Goal: Information Seeking & Learning: Learn about a topic

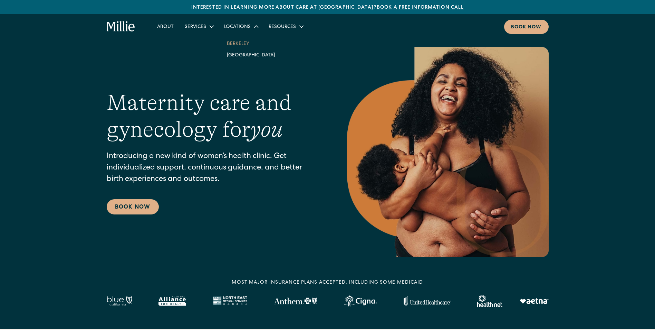
click at [241, 42] on link "Berkeley" at bounding box center [250, 43] width 59 height 11
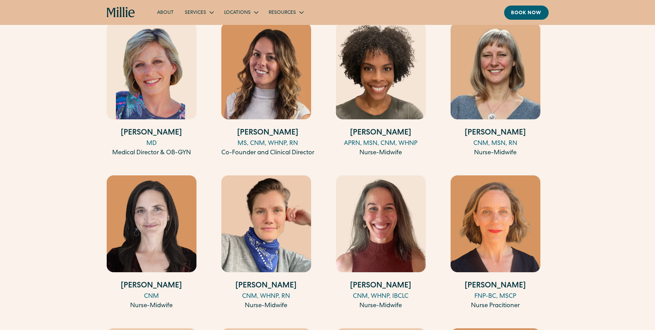
scroll to position [691, 0]
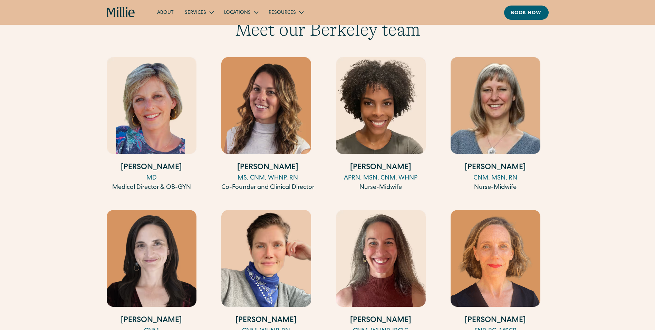
click at [113, 103] on img at bounding box center [152, 105] width 90 height 97
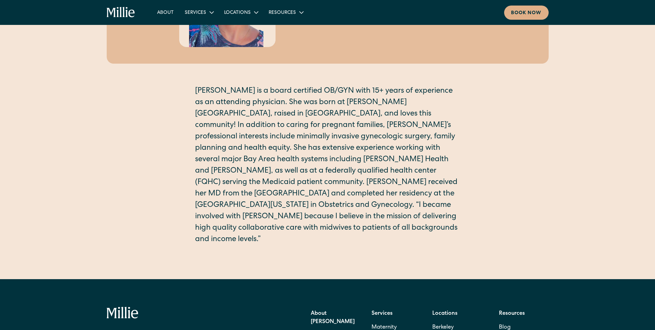
scroll to position [138, 0]
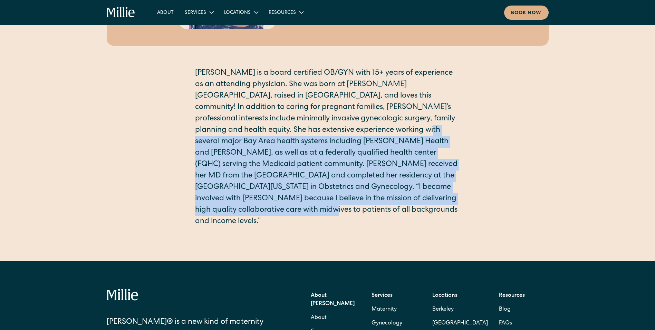
drag, startPoint x: 330, startPoint y: 132, endPoint x: 423, endPoint y: 198, distance: 114.4
click at [423, 198] on p "Amy is a board certified OB/GYN with 15+ years of experience as an attending ph…" at bounding box center [327, 148] width 265 height 160
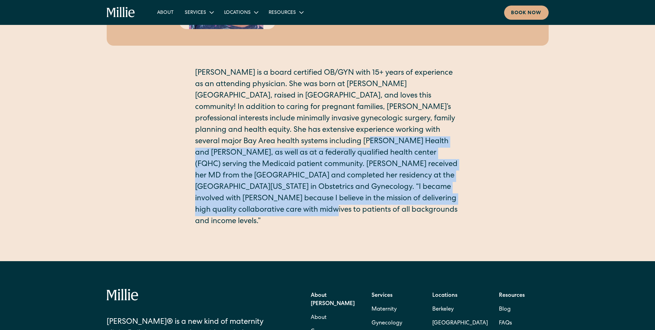
drag, startPoint x: 418, startPoint y: 199, endPoint x: 246, endPoint y: 135, distance: 184.0
click at [246, 135] on p "Amy is a board certified OB/GYN with 15+ years of experience as an attending ph…" at bounding box center [327, 148] width 265 height 160
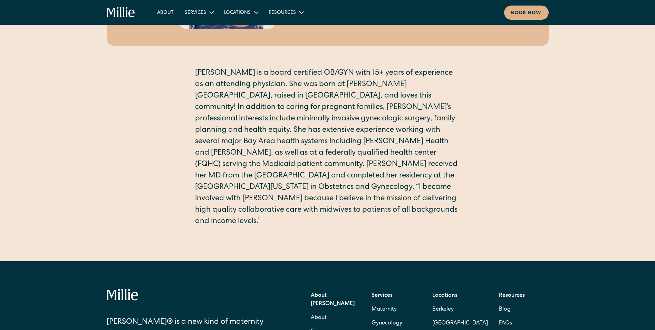
drag, startPoint x: 246, startPoint y: 135, endPoint x: 211, endPoint y: 98, distance: 50.1
click at [211, 98] on p "Amy is a board certified OB/GYN with 15+ years of experience as an attending ph…" at bounding box center [327, 148] width 265 height 160
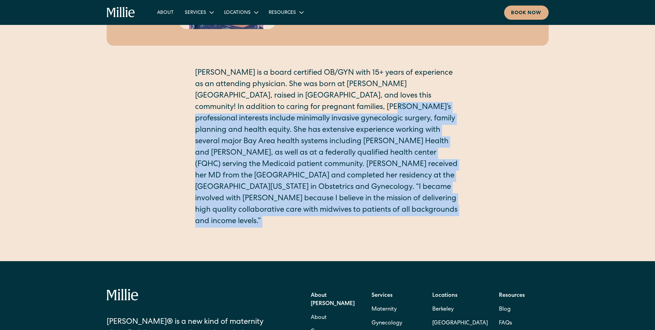
drag, startPoint x: 282, startPoint y: 108, endPoint x: 414, endPoint y: 209, distance: 166.4
click at [414, 209] on div "Amy is a board certified OB/GYN with 15+ years of experience as an attending ph…" at bounding box center [327, 153] width 265 height 171
drag, startPoint x: 414, startPoint y: 209, endPoint x: 385, endPoint y: 216, distance: 29.6
click at [385, 216] on div "Amy Kane Medical Director & OB-GYN MD Amy is a board certified OB/GYN with 15+ …" at bounding box center [327, 61] width 655 height 399
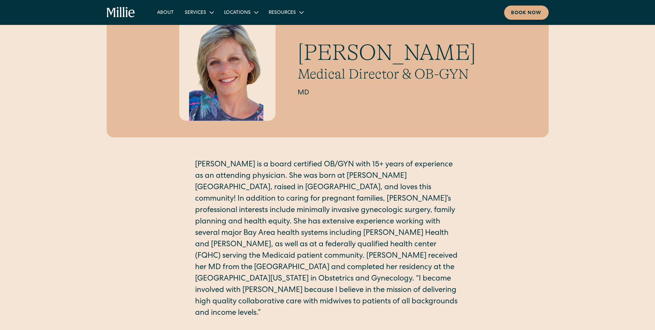
scroll to position [0, 0]
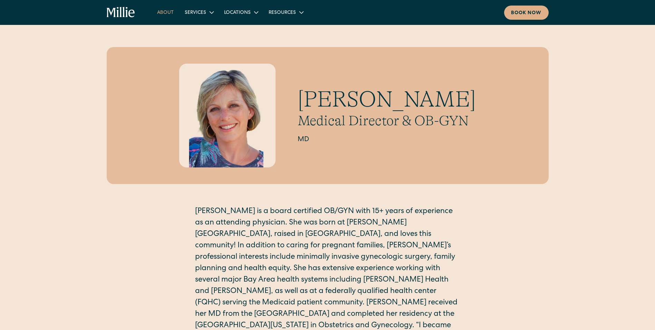
click at [164, 12] on link "About" at bounding box center [166, 12] width 28 height 11
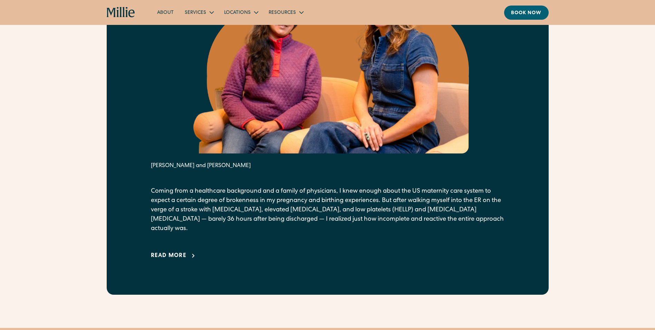
scroll to position [415, 0]
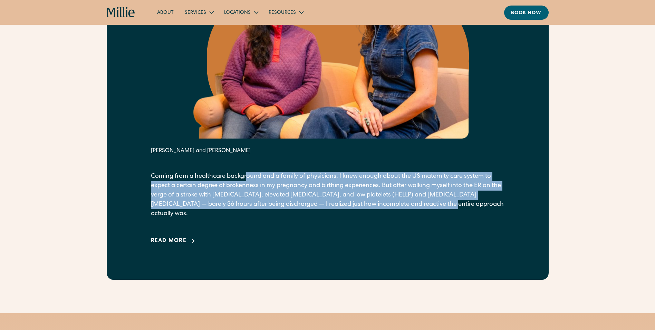
drag, startPoint x: 300, startPoint y: 184, endPoint x: 447, endPoint y: 207, distance: 149.2
click at [447, 207] on p "Coming from a healthcare background and a family of physicians, I knew enough a…" at bounding box center [328, 195] width 354 height 47
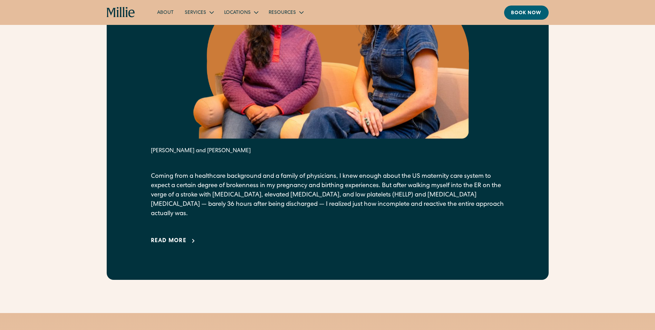
click at [503, 205] on p "Coming from a healthcare background and a family of physicians, I knew enough a…" at bounding box center [328, 195] width 354 height 47
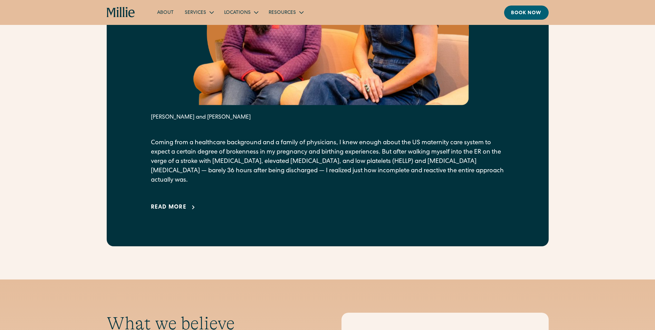
scroll to position [449, 0]
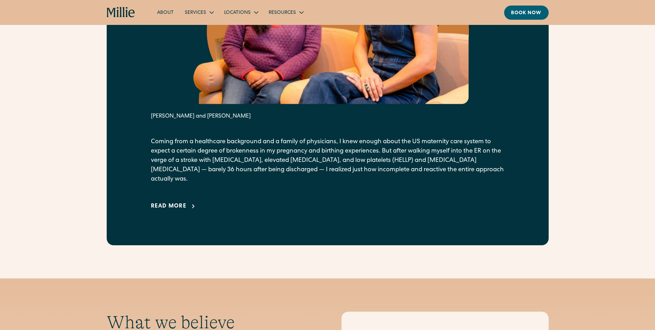
click at [597, 227] on div "From our founders It all started with a crisis. Anu Sharma and Talia Borgo Comi…" at bounding box center [327, 42] width 655 height 406
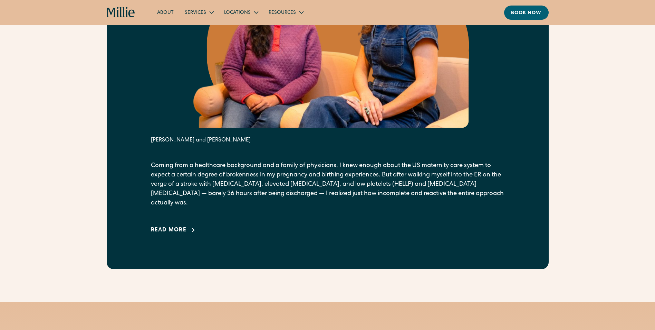
scroll to position [484, 0]
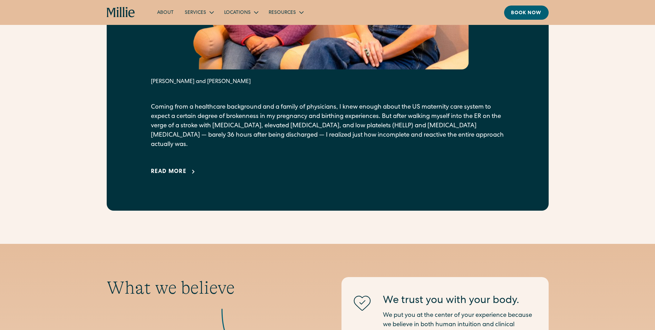
click at [167, 168] on div "Read more" at bounding box center [169, 172] width 36 height 8
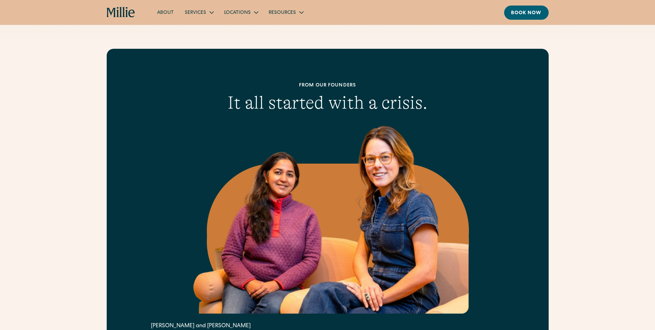
scroll to position [0, 0]
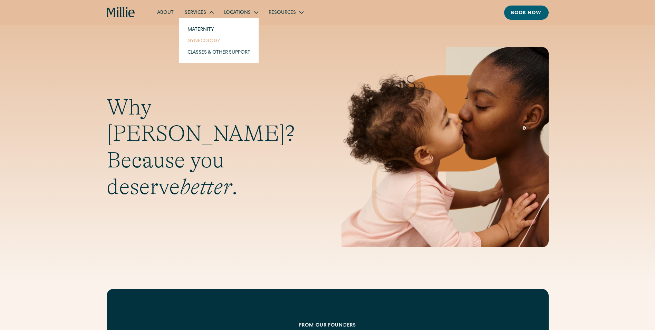
click at [205, 42] on link "Gynecology" at bounding box center [219, 40] width 74 height 11
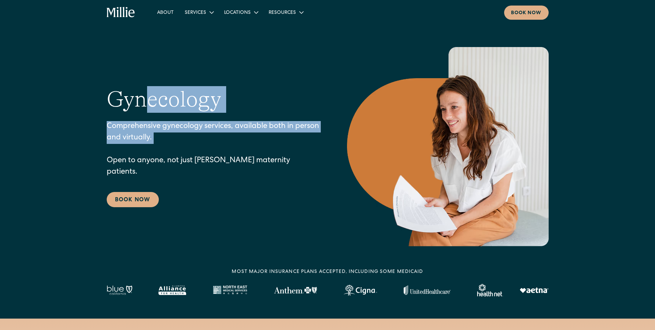
drag, startPoint x: 151, startPoint y: 130, endPoint x: 261, endPoint y: 160, distance: 115.0
click at [261, 160] on div "Gynecology Comprehensive gynecology services, available both in person and virt…" at bounding box center [213, 146] width 213 height 121
click at [262, 160] on p "Comprehensive gynecology services, available both in person and virtually. Open…" at bounding box center [213, 149] width 213 height 57
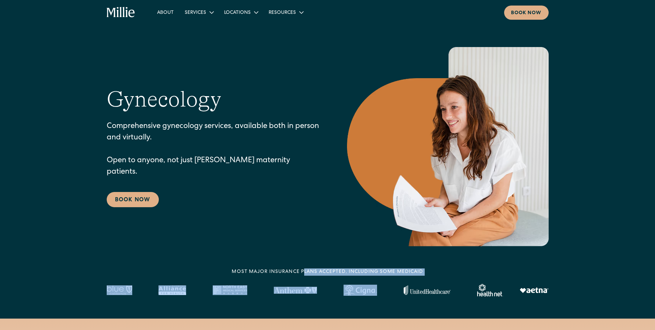
drag, startPoint x: 303, startPoint y: 270, endPoint x: 433, endPoint y: 282, distance: 130.8
click at [433, 282] on div "MOST MAJOR INSURANCE PLANS ACCEPTED, INCLUDING some MEDICAID" at bounding box center [328, 282] width 442 height 28
drag, startPoint x: 433, startPoint y: 282, endPoint x: 426, endPoint y: 269, distance: 14.2
click at [426, 269] on div "MOST MAJOR INSURANCE PLANS ACCEPTED, INCLUDING some MEDICAID" at bounding box center [328, 282] width 442 height 28
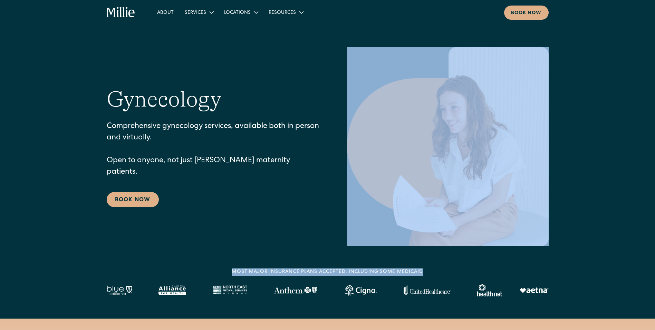
drag, startPoint x: 422, startPoint y: 270, endPoint x: 211, endPoint y: 265, distance: 210.4
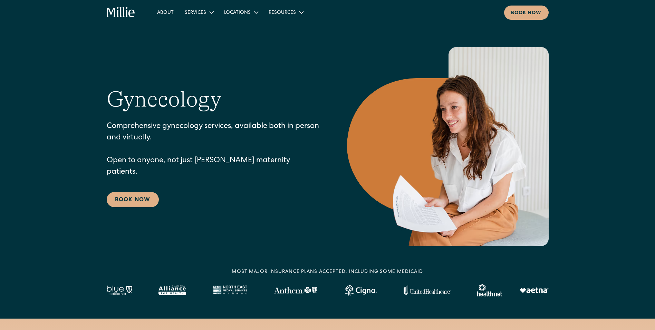
drag, startPoint x: 211, startPoint y: 265, endPoint x: 266, endPoint y: 266, distance: 54.9
click at [267, 266] on section "Gynecology Comprehensive gynecology services, available both in person and virt…" at bounding box center [327, 134] width 655 height 268
click at [291, 11] on div "Resources" at bounding box center [282, 12] width 27 height 7
click at [276, 41] on link "FAQs" at bounding box center [277, 40] width 23 height 11
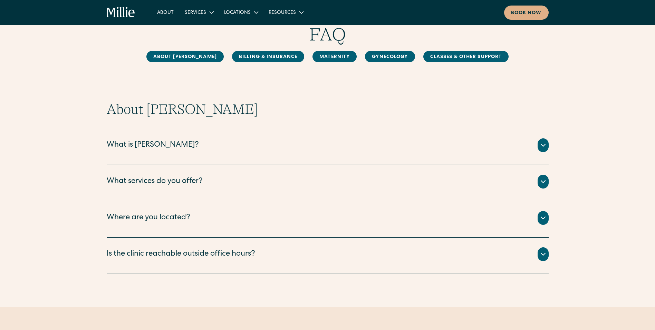
scroll to position [35, 0]
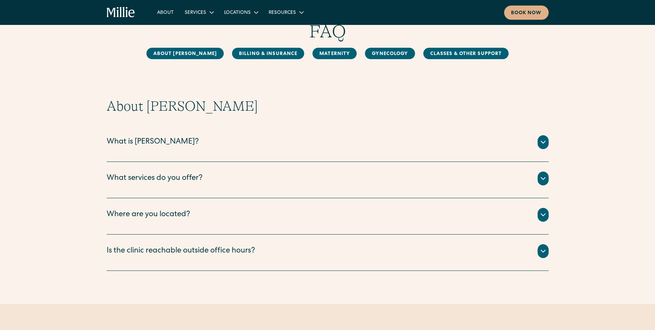
click at [540, 171] on div "What services do you offer?" at bounding box center [328, 178] width 442 height 14
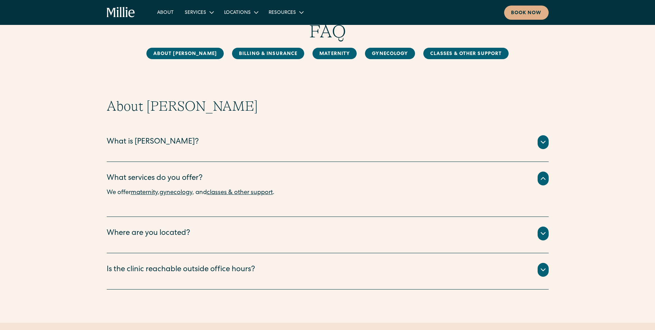
click at [542, 143] on icon at bounding box center [543, 142] width 4 height 2
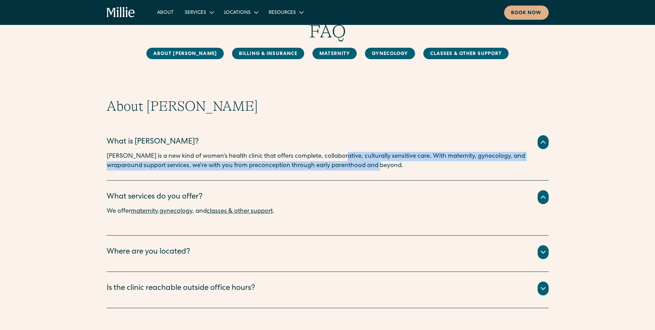
drag, startPoint x: 332, startPoint y: 155, endPoint x: 403, endPoint y: 172, distance: 73.1
click at [403, 172] on div "What is Millie? Millie is a new kind of women’s health clinic that offers compl…" at bounding box center [328, 152] width 442 height 55
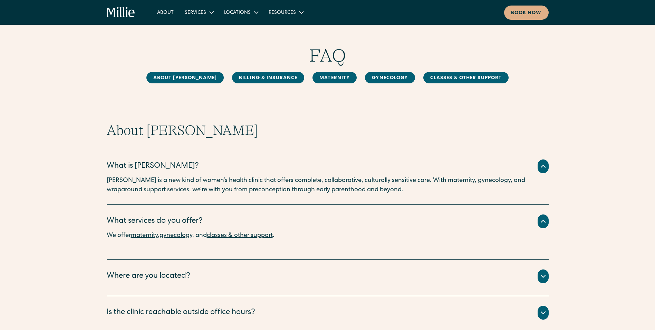
scroll to position [0, 0]
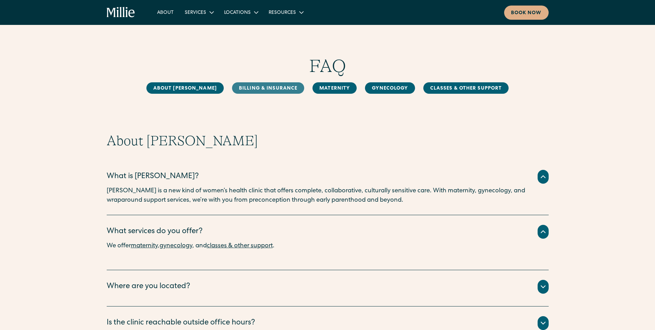
click at [267, 88] on link "Billing & Insurance" at bounding box center [268, 87] width 72 height 11
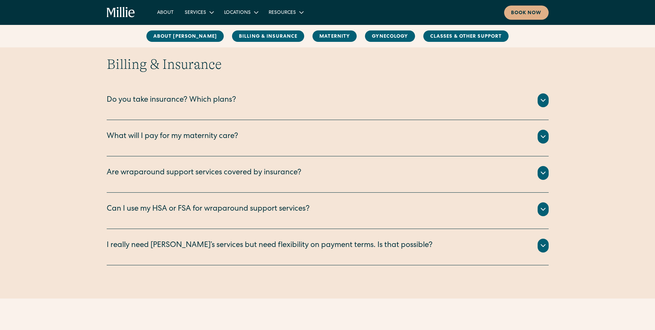
scroll to position [353, 0]
click at [544, 97] on icon at bounding box center [543, 99] width 8 height 8
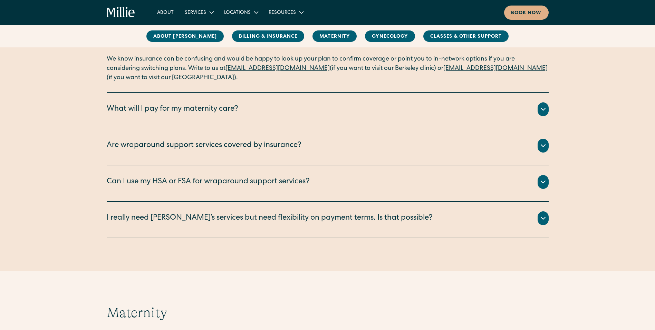
scroll to position [457, 0]
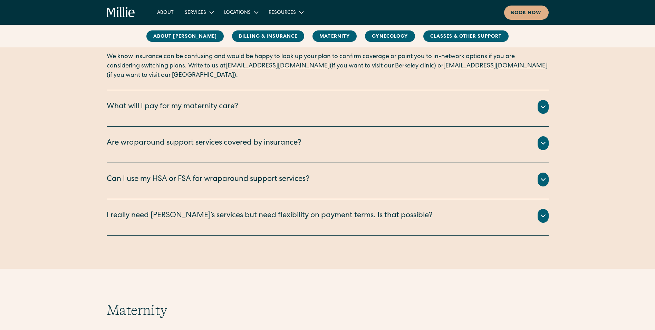
click at [543, 106] on icon at bounding box center [543, 107] width 8 height 8
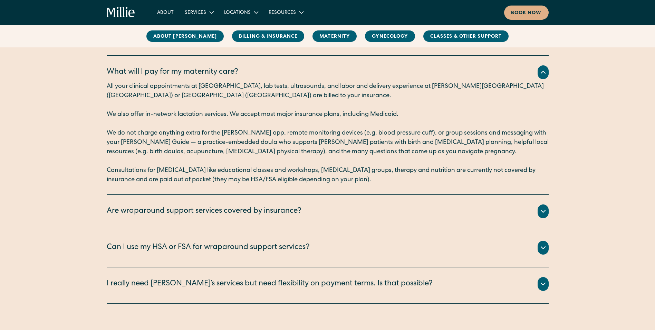
scroll to position [526, 0]
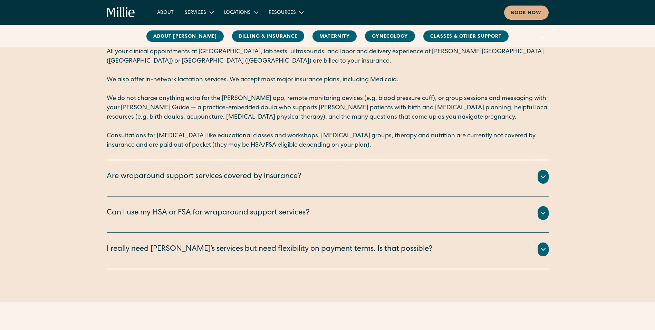
click at [542, 247] on icon at bounding box center [543, 249] width 8 height 8
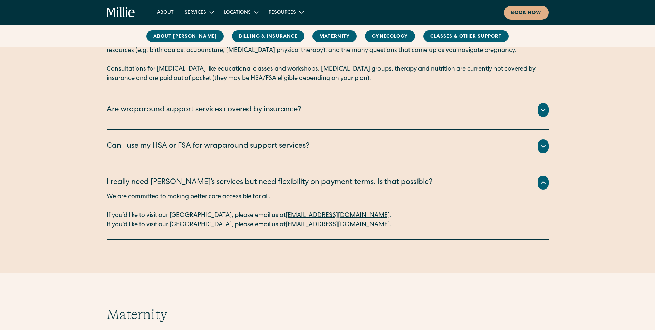
scroll to position [595, 0]
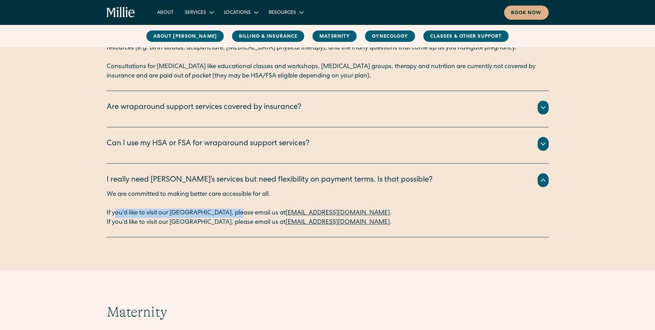
drag, startPoint x: 114, startPoint y: 213, endPoint x: 230, endPoint y: 215, distance: 116.1
click at [230, 215] on p "If you’d like to visit our Berkeley clinic, please email us at berkeleysupport@…" at bounding box center [328, 212] width 442 height 9
click at [231, 215] on p "If you’d like to visit our Berkeley clinic, please email us at berkeleysupport@…" at bounding box center [328, 212] width 442 height 9
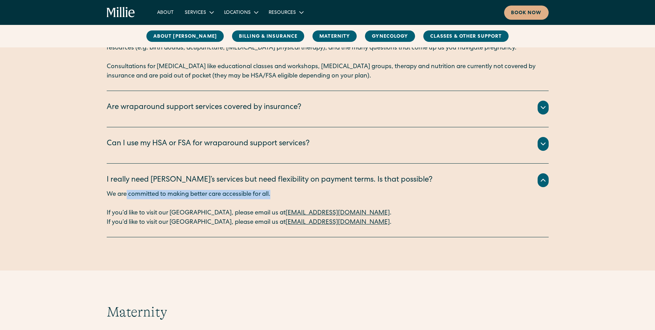
drag, startPoint x: 126, startPoint y: 191, endPoint x: 276, endPoint y: 192, distance: 150.3
click at [276, 192] on p "We are committed to making better care accessible for all." at bounding box center [328, 194] width 442 height 9
drag, startPoint x: 276, startPoint y: 192, endPoint x: 285, endPoint y: 206, distance: 15.5
click at [285, 206] on p "‍" at bounding box center [328, 203] width 442 height 9
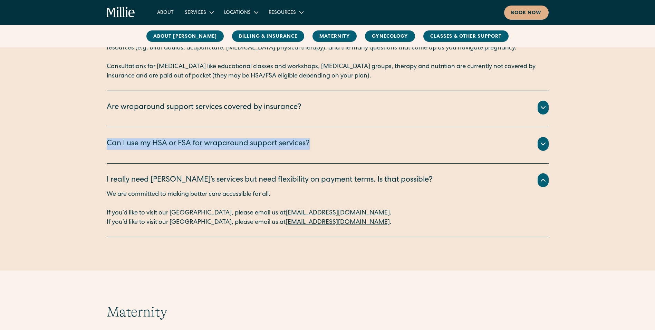
drag, startPoint x: 323, startPoint y: 138, endPoint x: 73, endPoint y: 133, distance: 250.1
click at [73, 133] on div "Billing & Insurance Do you take insurance? Which plans? We are currently accept…" at bounding box center [327, 24] width 655 height 423
drag, startPoint x: 73, startPoint y: 133, endPoint x: 40, endPoint y: 160, distance: 42.7
click at [40, 160] on div "Billing & Insurance Do you take insurance? Which plans? We are currently accept…" at bounding box center [327, 24] width 655 height 423
click at [540, 146] on icon at bounding box center [543, 144] width 8 height 8
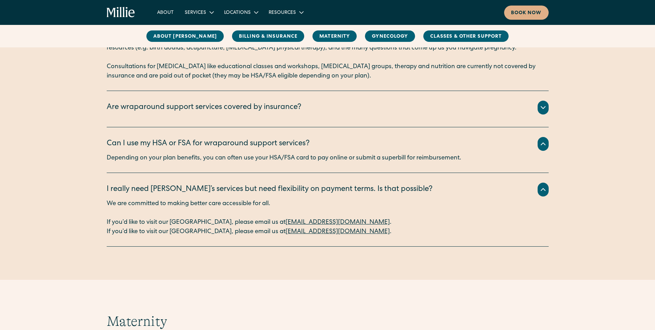
click at [208, 104] on div "Are wraparound support services covered by insurance?" at bounding box center [204, 107] width 195 height 11
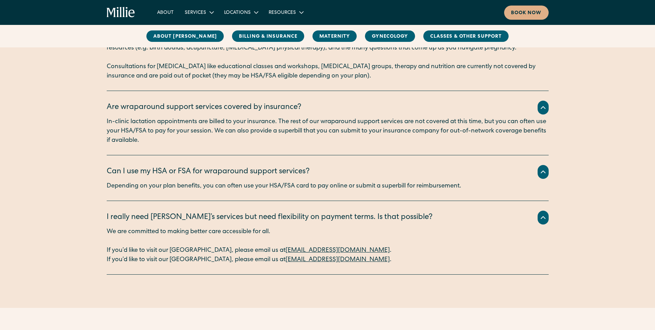
click at [546, 169] on icon at bounding box center [543, 172] width 8 height 8
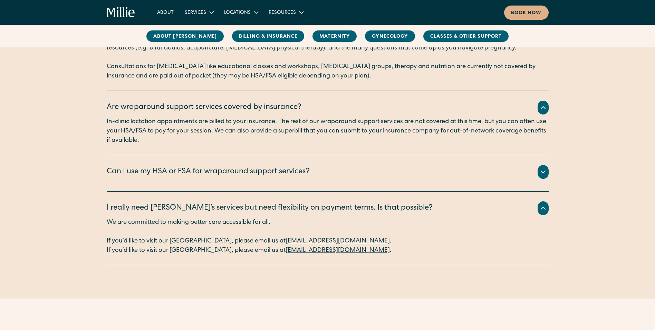
drag, startPoint x: 542, startPoint y: 199, endPoint x: 544, endPoint y: 208, distance: 9.1
click at [544, 206] on div "I really need Millie’s services but need flexibility on payment terms. Is that …" at bounding box center [328, 228] width 442 height 74
click at [544, 209] on icon at bounding box center [543, 208] width 8 height 8
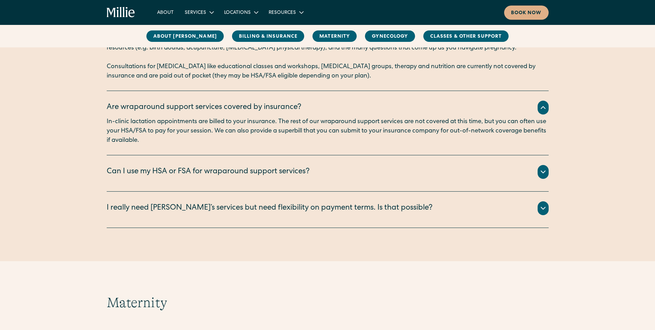
click at [547, 104] on icon at bounding box center [543, 107] width 8 height 8
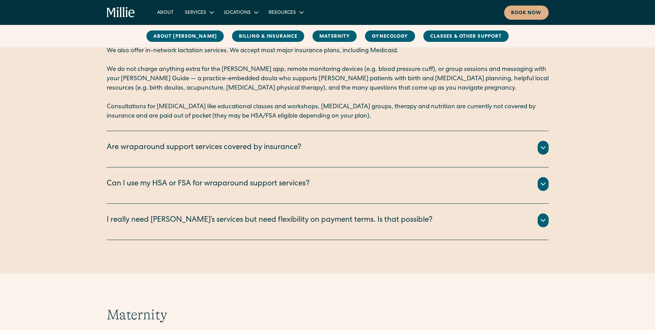
scroll to position [492, 0]
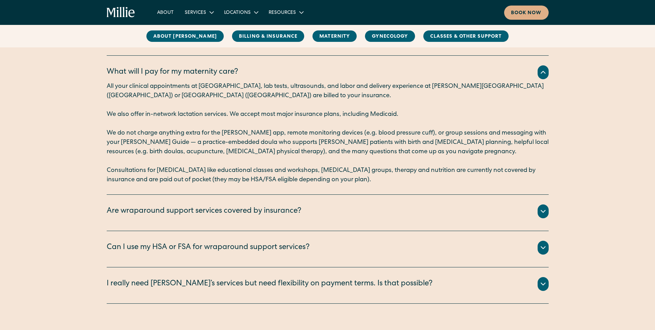
click at [545, 71] on icon at bounding box center [543, 72] width 8 height 8
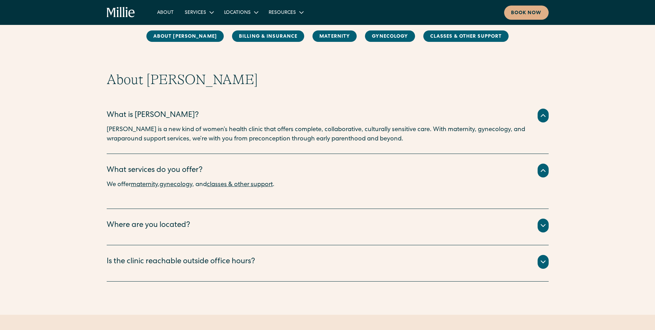
scroll to position [0, 0]
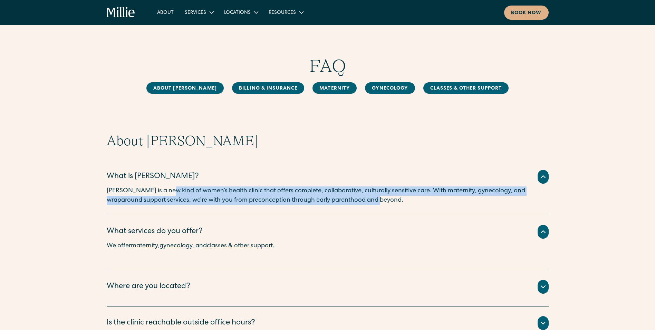
drag, startPoint x: 164, startPoint y: 190, endPoint x: 384, endPoint y: 206, distance: 221.3
click at [384, 206] on div "What is Millie? Millie is a new kind of women’s health clinic that offers compl…" at bounding box center [328, 187] width 442 height 55
click at [384, 205] on div "What is Millie? Millie is a new kind of women’s health clinic that offers compl…" at bounding box center [328, 187] width 442 height 55
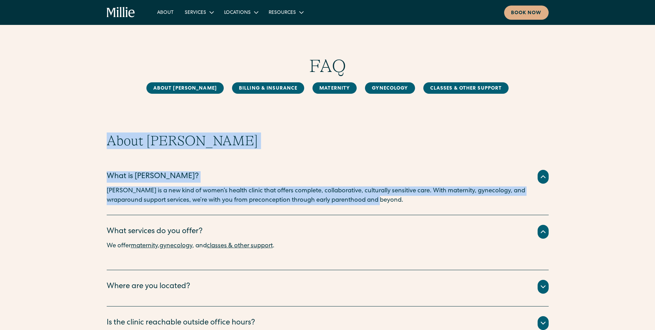
drag, startPoint x: 373, startPoint y: 199, endPoint x: 98, endPoint y: 131, distance: 283.3
click at [98, 131] on div "About Millie What is Millie? Millie is a new kind of women’s health clinic that…" at bounding box center [327, 209] width 655 height 265
drag, startPoint x: 98, startPoint y: 131, endPoint x: 104, endPoint y: 144, distance: 14.1
click at [101, 147] on div "About Millie What is Millie? Millie is a new kind of women’s health clinic that…" at bounding box center [327, 237] width 655 height 210
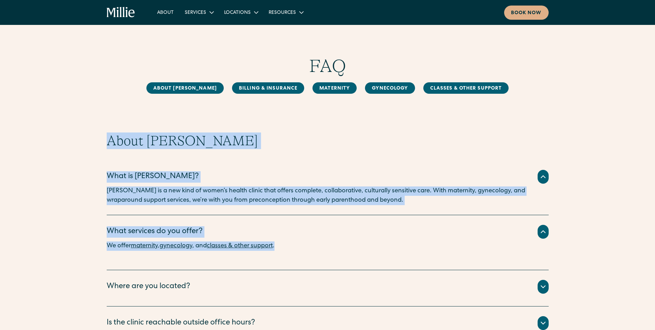
drag, startPoint x: 110, startPoint y: 140, endPoint x: 448, endPoint y: 238, distance: 352.2
click at [448, 238] on div "About Millie What is Millie? Millie is a new kind of women’s health clinic that…" at bounding box center [328, 237] width 442 height 210
drag, startPoint x: 448, startPoint y: 238, endPoint x: 345, endPoint y: 223, distance: 103.7
click at [352, 223] on div "What services do you offer? We offer maternity , gynecology , and classes & oth…" at bounding box center [328, 242] width 442 height 55
click at [158, 206] on div "What is Millie? Millie is a new kind of women’s health clinic that offers compl…" at bounding box center [328, 187] width 442 height 55
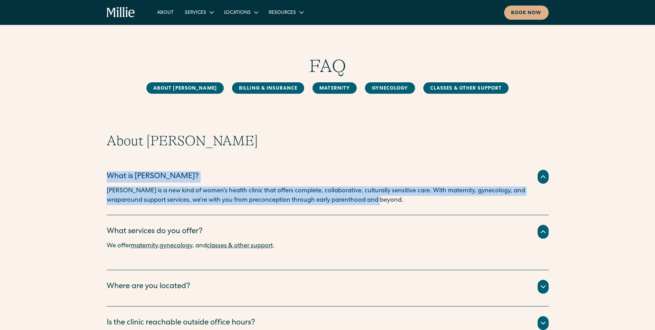
drag, startPoint x: 106, startPoint y: 174, endPoint x: 458, endPoint y: 207, distance: 353.9
click at [458, 207] on div "About Millie What is Millie? Millie is a new kind of women’s health clinic that…" at bounding box center [327, 237] width 655 height 210
click at [458, 208] on div "What is Millie? Millie is a new kind of women’s health clinic that offers compl…" at bounding box center [328, 187] width 442 height 55
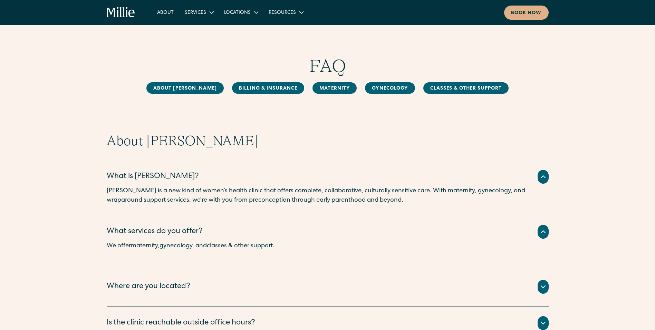
click at [541, 175] on icon at bounding box center [543, 176] width 8 height 8
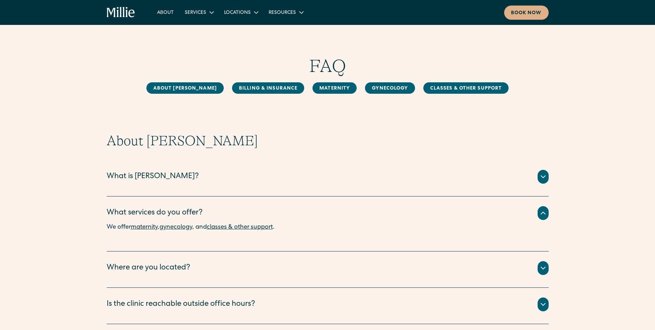
drag, startPoint x: 546, startPoint y: 225, endPoint x: 539, endPoint y: 211, distance: 15.1
click at [546, 223] on p "We offer maternity , gynecology , and classes & other support ." at bounding box center [328, 226] width 442 height 9
click at [539, 211] on icon at bounding box center [543, 213] width 8 height 8
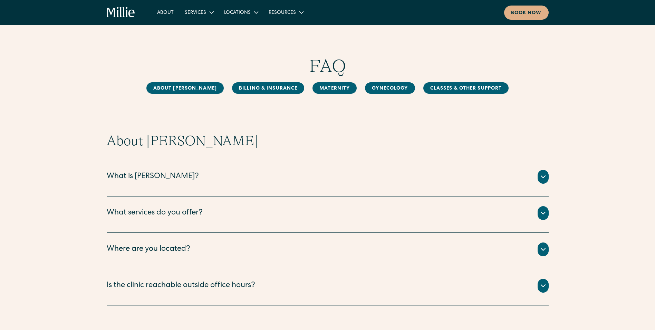
click at [544, 255] on div at bounding box center [543, 249] width 11 height 14
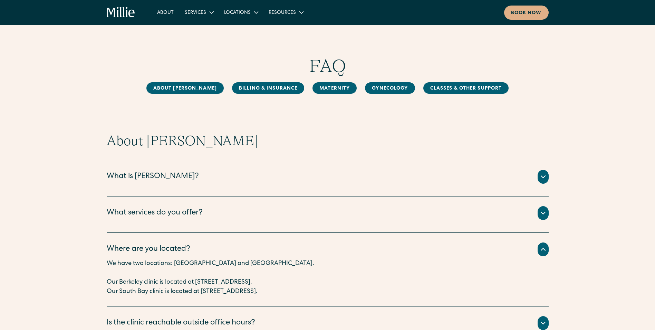
click at [540, 254] on div at bounding box center [543, 249] width 11 height 14
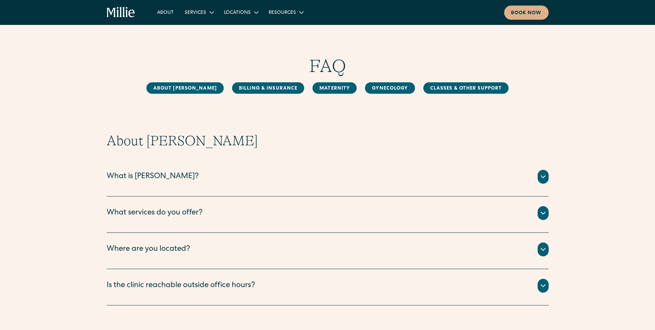
click at [544, 287] on icon at bounding box center [543, 285] width 8 height 8
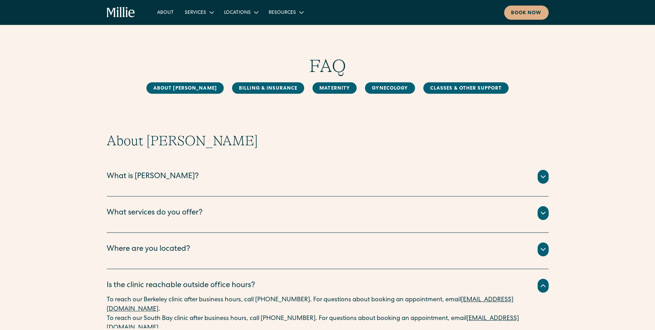
click at [542, 285] on icon at bounding box center [543, 285] width 4 height 2
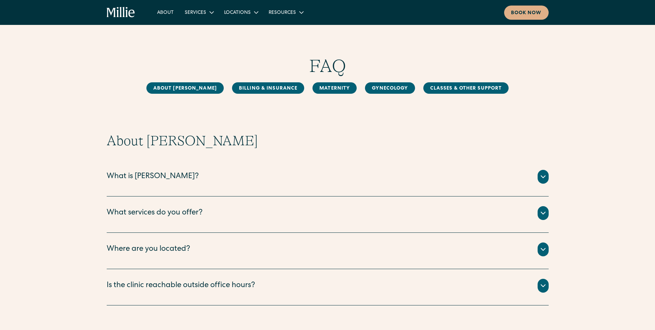
click at [543, 284] on icon at bounding box center [543, 285] width 8 height 8
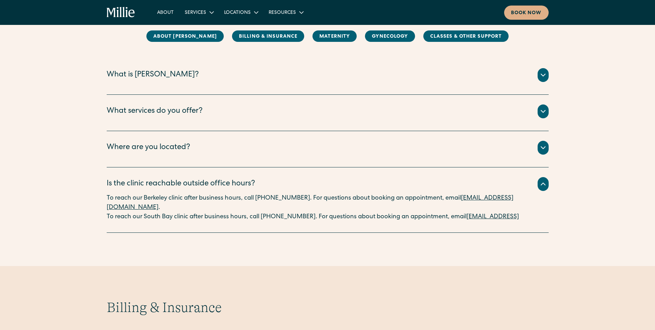
scroll to position [104, 0]
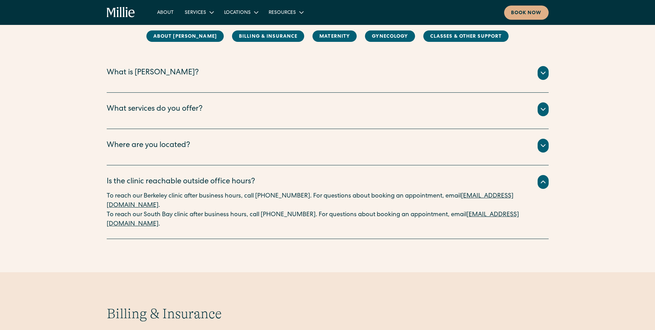
drag, startPoint x: 344, startPoint y: 193, endPoint x: 356, endPoint y: 204, distance: 15.7
click at [356, 204] on p "To reach our Berkeley clinic after business hours, call (510) 495-0310. For que…" at bounding box center [328, 200] width 442 height 19
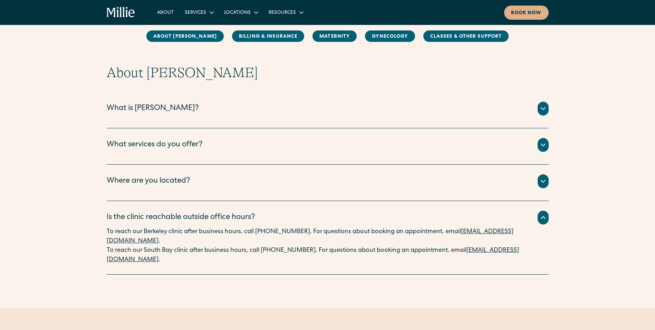
scroll to position [0, 0]
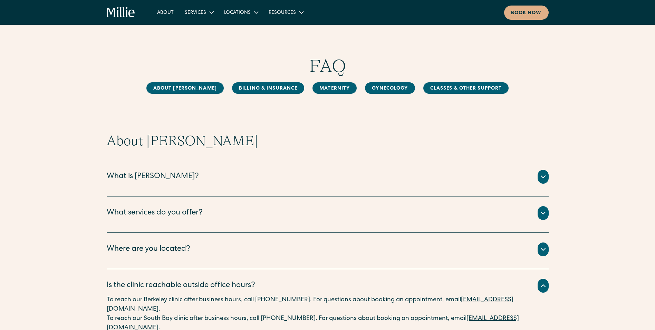
click at [588, 124] on div "About Millie What is Millie? Millie is a new kind of women’s health clinic that…" at bounding box center [327, 209] width 655 height 265
click at [599, 121] on div "About Millie What is Millie? Millie is a new kind of women’s health clinic that…" at bounding box center [327, 209] width 655 height 265
click at [111, 13] on icon "home" at bounding box center [111, 12] width 9 height 9
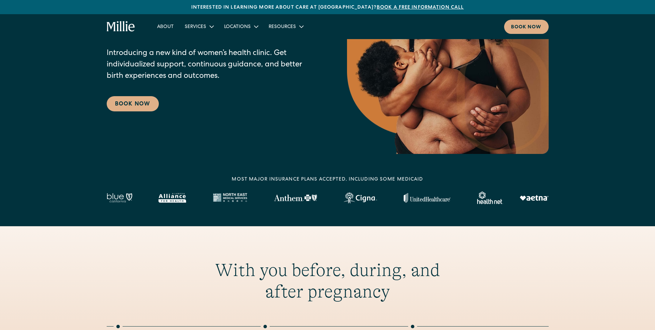
scroll to position [104, 0]
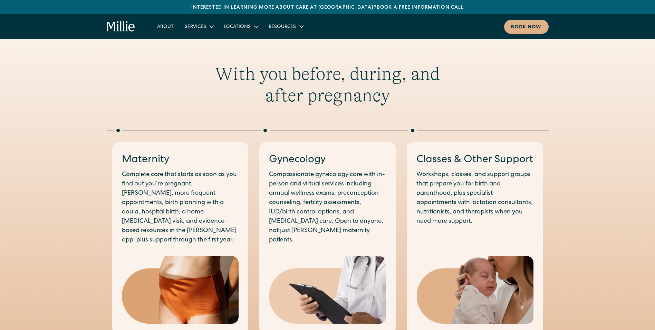
scroll to position [311, 0]
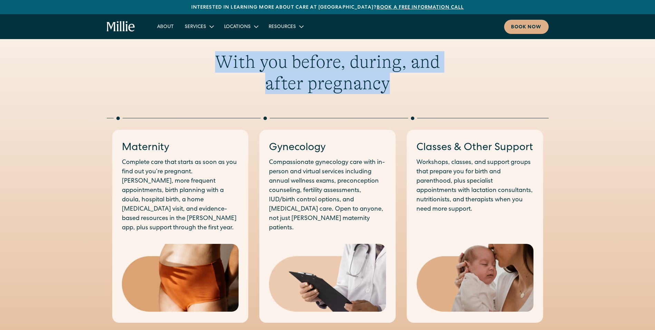
drag, startPoint x: 219, startPoint y: 58, endPoint x: 410, endPoint y: 92, distance: 193.9
click at [410, 92] on h2 "With you before, during, and after pregnancy" at bounding box center [327, 72] width 265 height 43
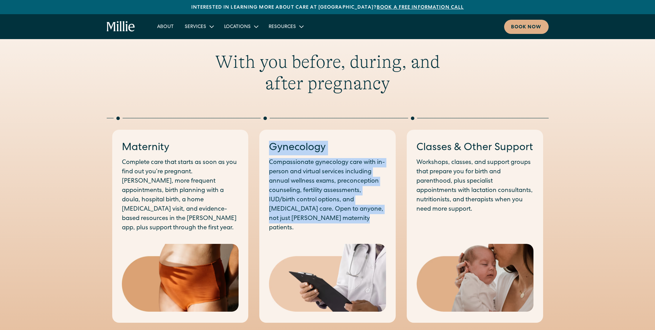
drag, startPoint x: 270, startPoint y: 145, endPoint x: 360, endPoint y: 221, distance: 118.2
click at [360, 221] on div "Gynecology Compassionate gynecology care with in-person and virtual services in…" at bounding box center [327, 187] width 117 height 92
drag, startPoint x: 360, startPoint y: 221, endPoint x: 364, endPoint y: 220, distance: 3.9
click at [364, 220] on p "Compassionate gynecology care with in-person and virtual services including ann…" at bounding box center [327, 195] width 117 height 75
